Goal: Task Accomplishment & Management: Manage account settings

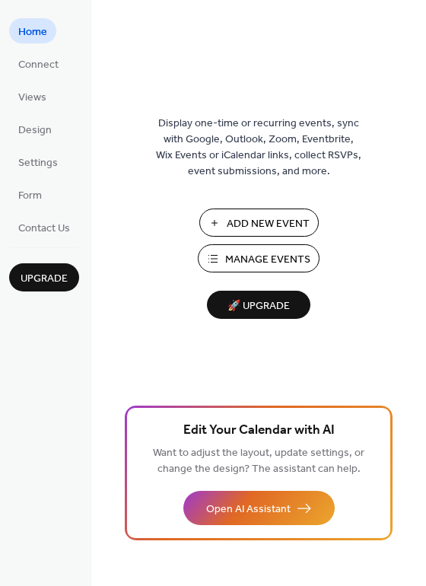
click at [242, 258] on span "Manage Events" at bounding box center [267, 260] width 85 height 16
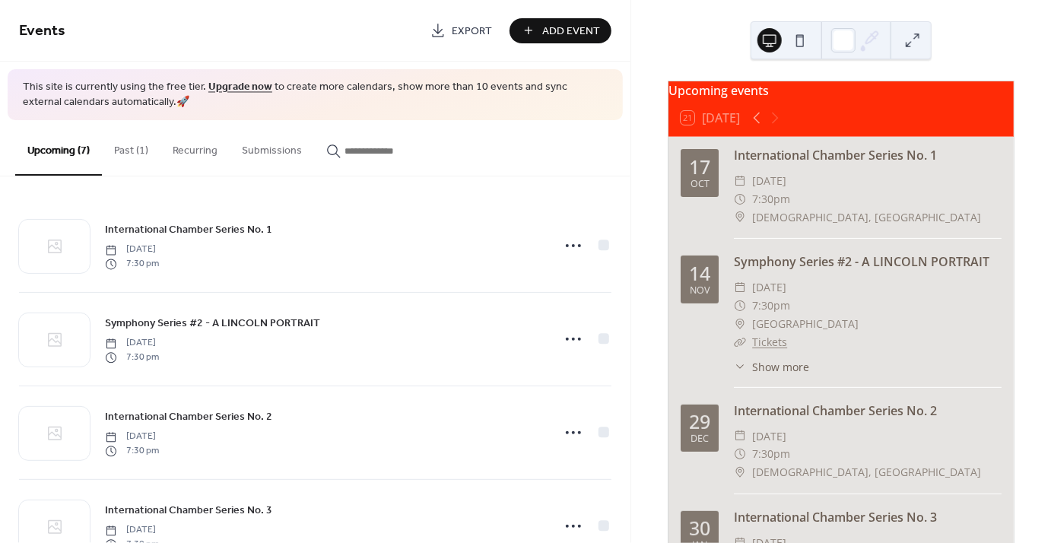
click at [122, 149] on button "Past (1)" at bounding box center [131, 147] width 59 height 54
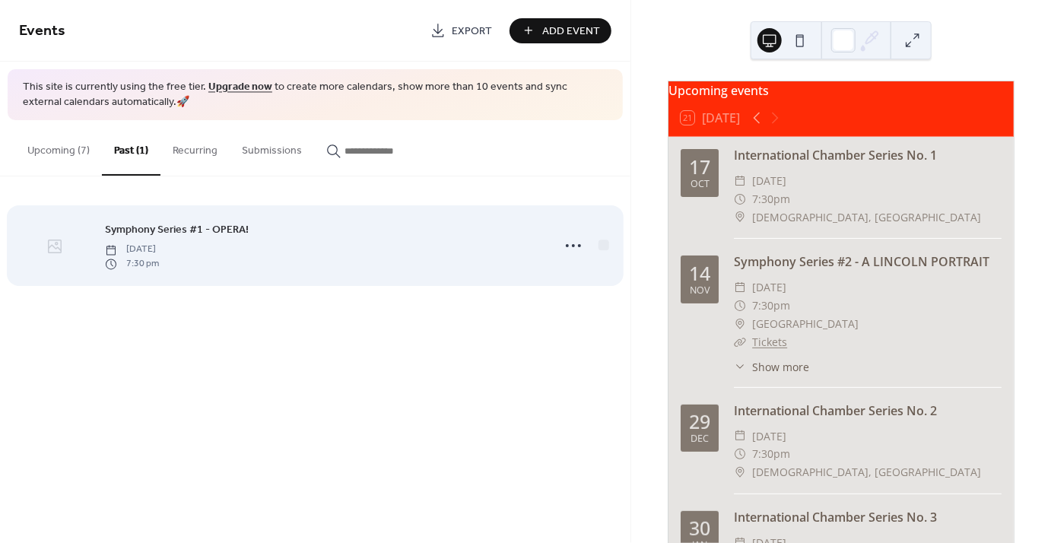
click at [56, 250] on icon at bounding box center [55, 247] width 14 height 14
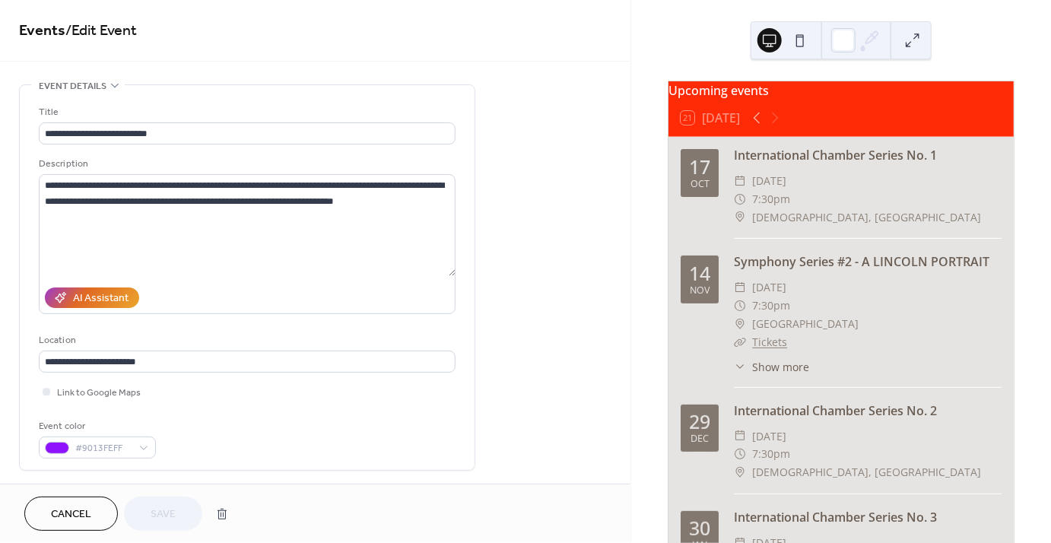
click at [72, 502] on button "Cancel" at bounding box center [71, 514] width 94 height 34
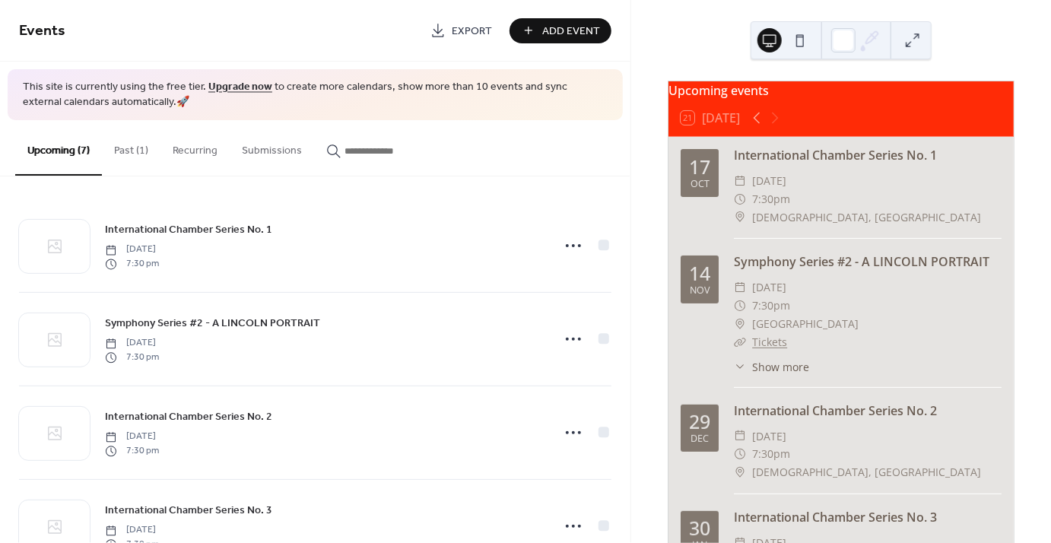
click at [131, 149] on button "Past (1)" at bounding box center [131, 147] width 59 height 54
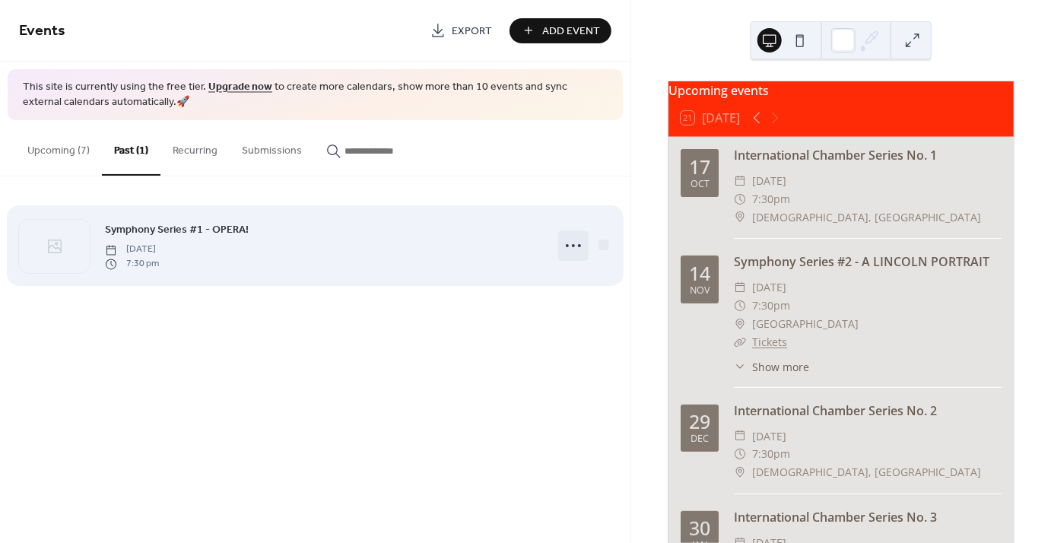
click at [573, 248] on icon at bounding box center [573, 246] width 24 height 24
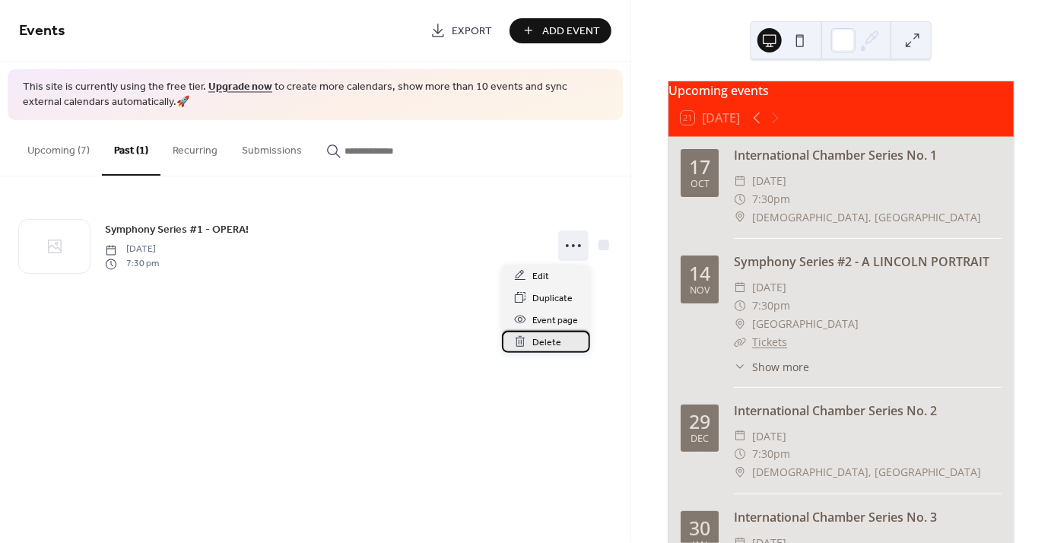
click at [548, 341] on span "Delete" at bounding box center [547, 343] width 29 height 16
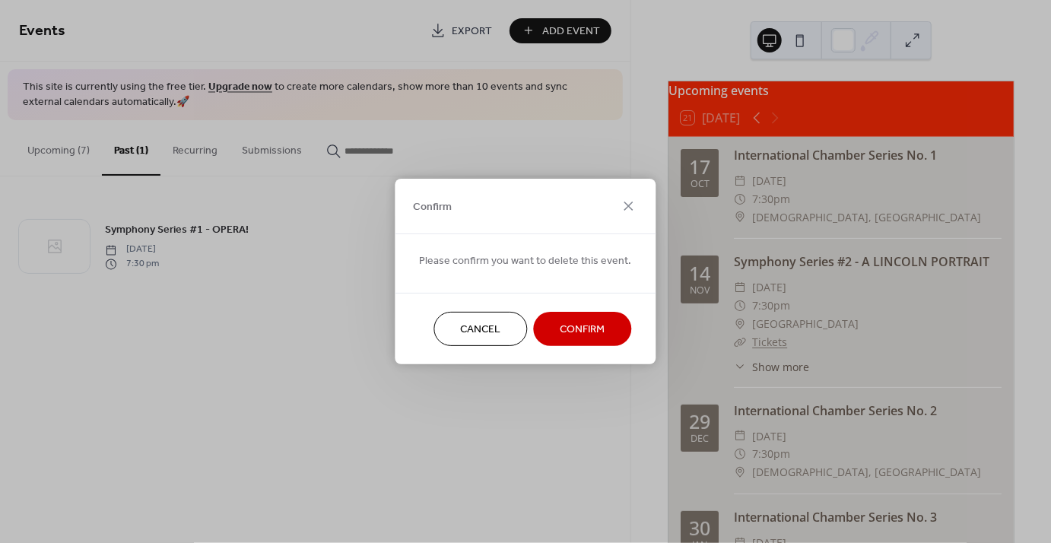
click at [580, 328] on span "Confirm" at bounding box center [583, 331] width 45 height 16
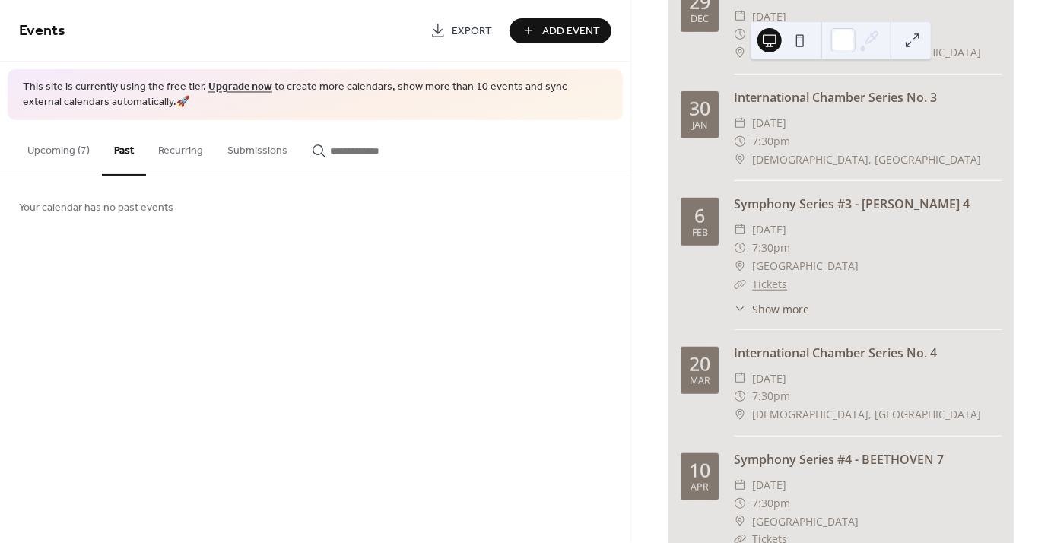
scroll to position [511, 0]
